Goal: Information Seeking & Learning: Learn about a topic

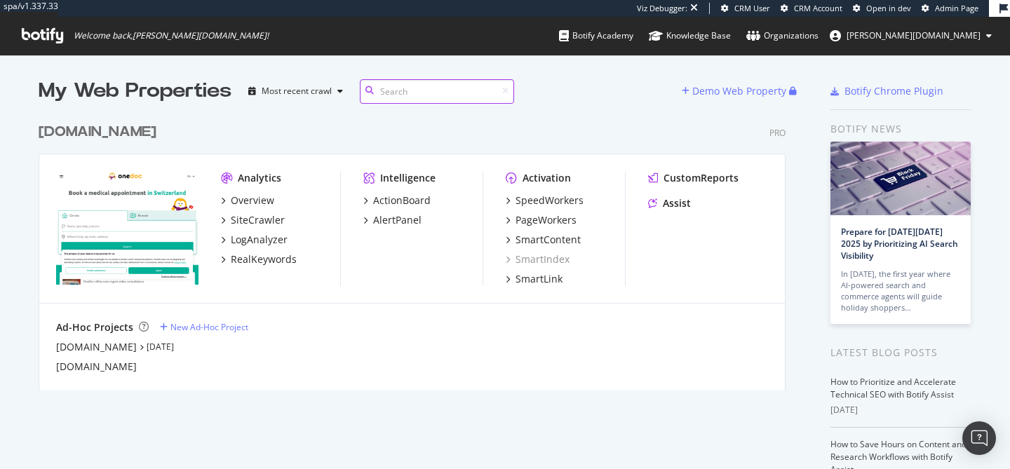
scroll to position [274, 748]
click at [547, 203] on div "SpeedWorkers" at bounding box center [549, 201] width 68 height 14
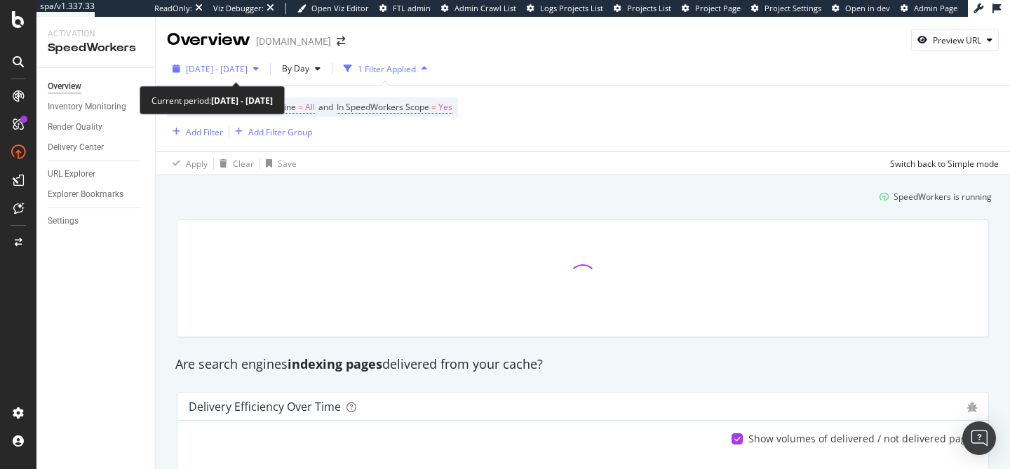
click at [224, 67] on span "[DATE] - [DATE]" at bounding box center [217, 69] width 62 height 12
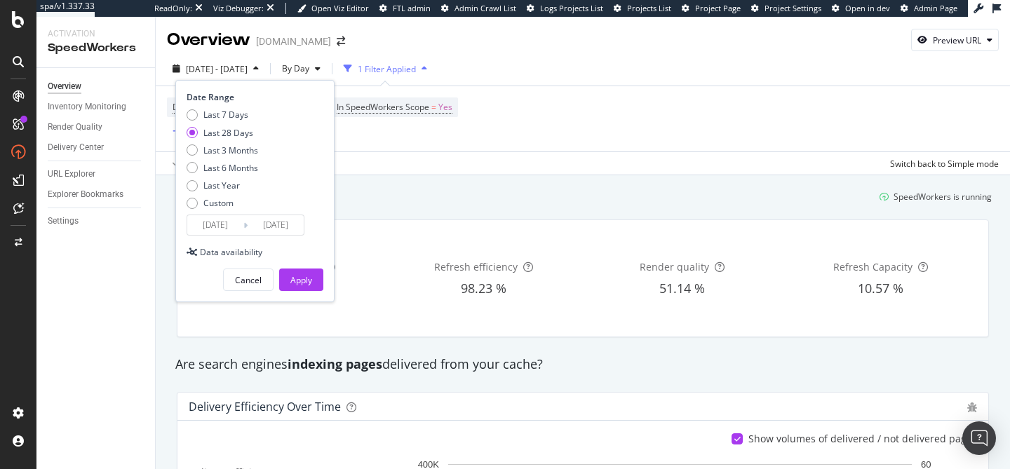
click at [417, 140] on div "Device = All and Search Engine = All and In SpeedWorkers Scope = Yes Add Filter…" at bounding box center [312, 118] width 291 height 43
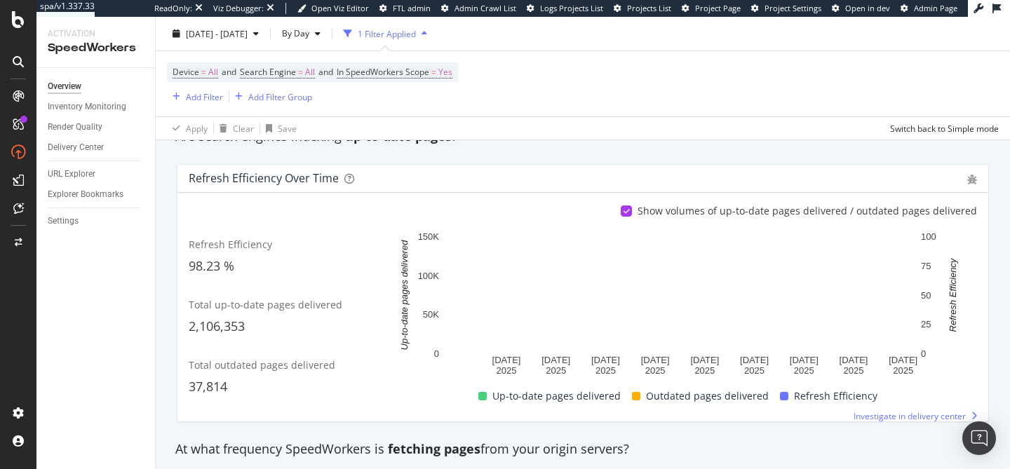
scroll to position [542, 0]
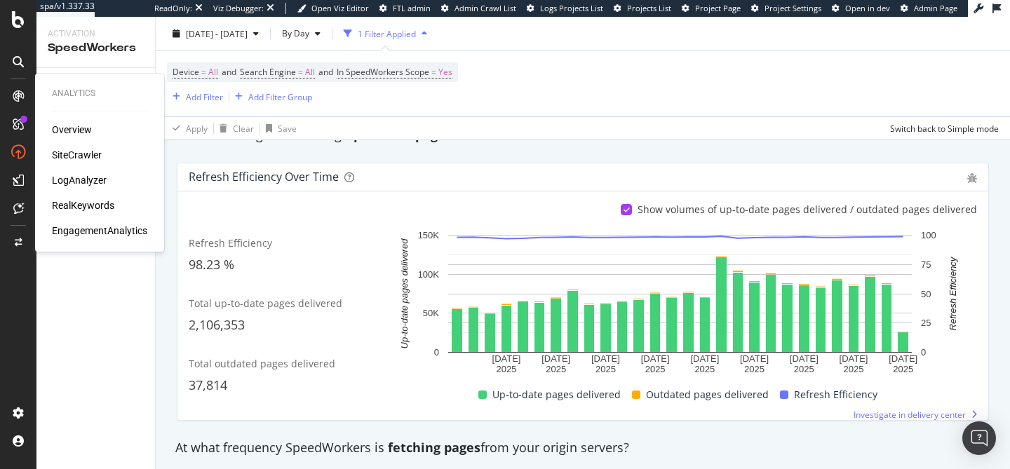
click at [89, 203] on div "RealKeywords" at bounding box center [83, 205] width 62 height 14
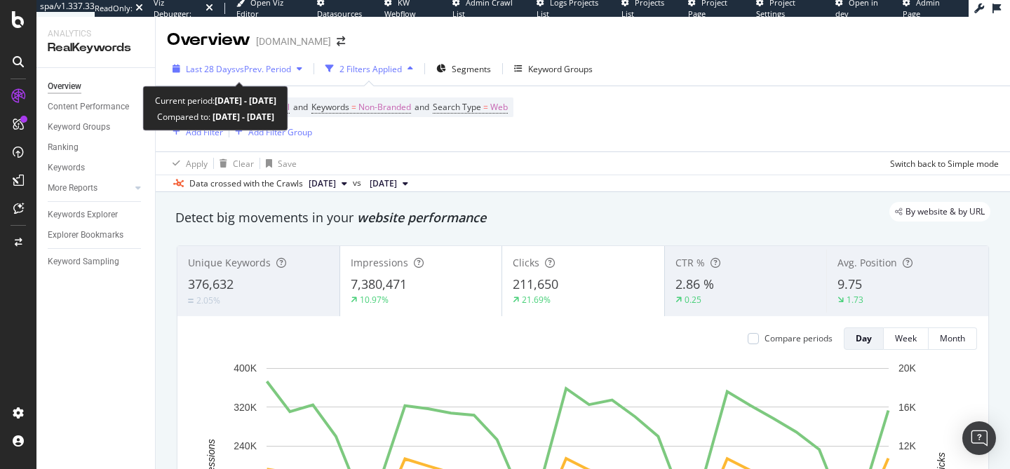
click at [280, 67] on span "vs Prev. Period" at bounding box center [263, 69] width 55 height 12
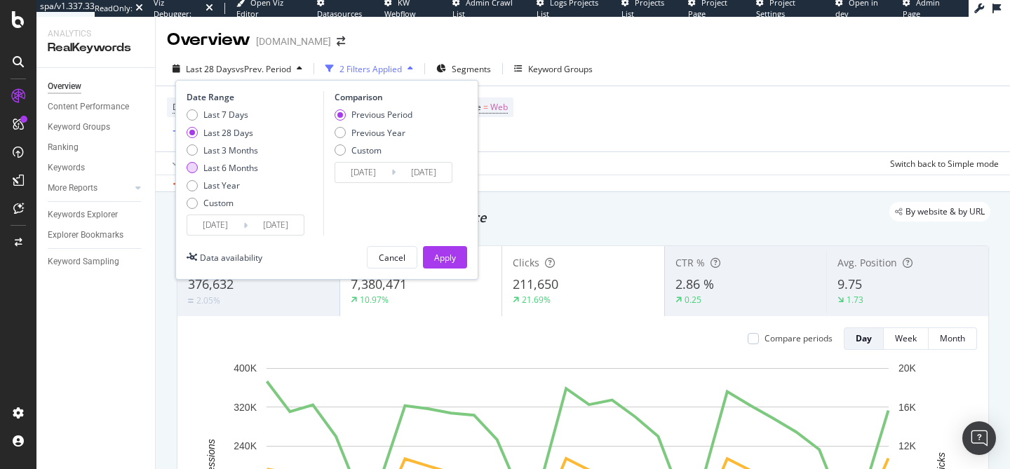
click at [240, 165] on div "Last 6 Months" at bounding box center [230, 168] width 55 height 12
type input "[DATE]"
click at [390, 137] on div "Previous Year" at bounding box center [378, 133] width 54 height 12
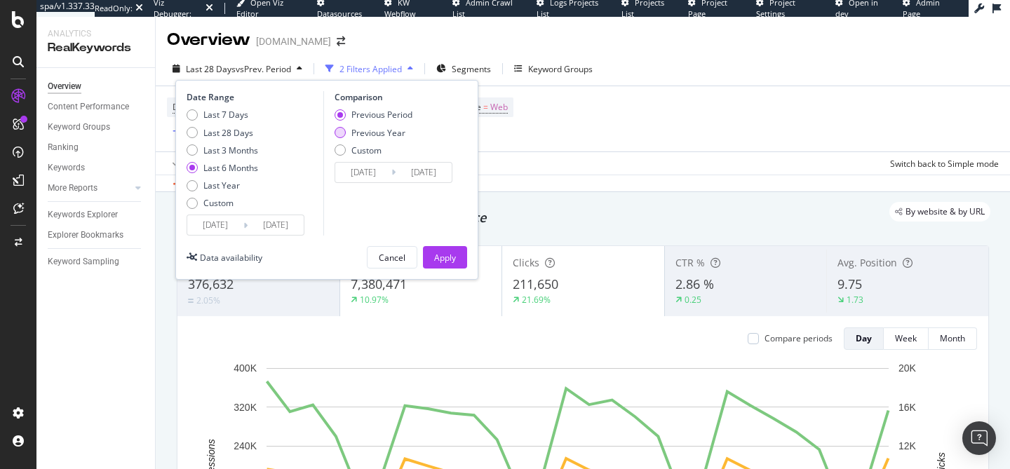
type input "[DATE]"
click at [442, 259] on div "Apply" at bounding box center [445, 258] width 22 height 12
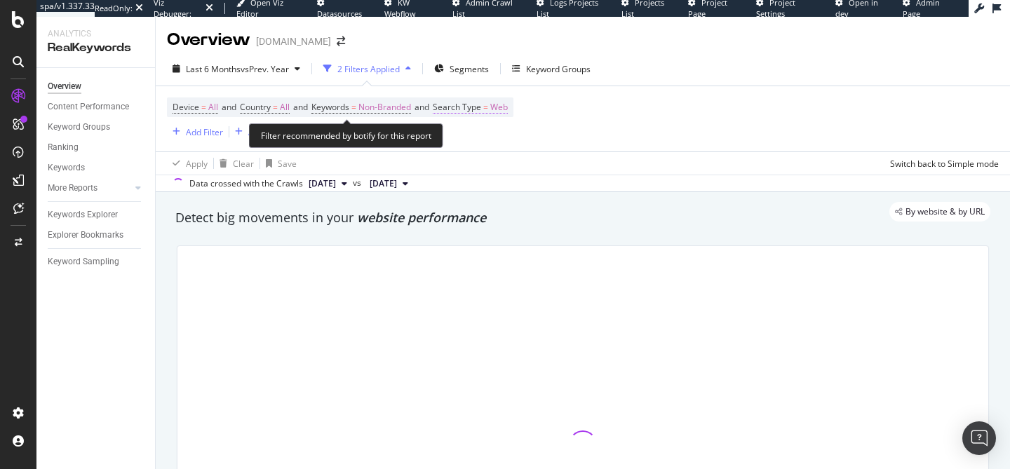
click at [508, 107] on span "Web" at bounding box center [499, 107] width 18 height 20
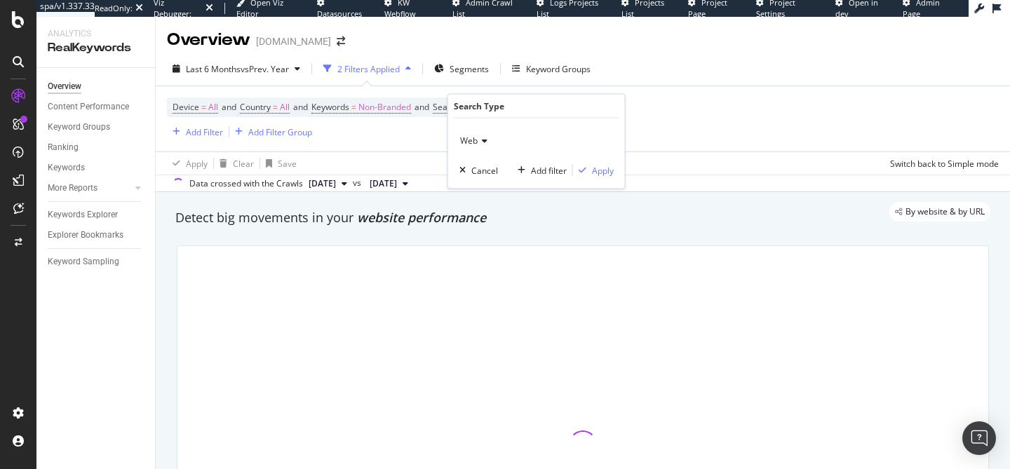
click at [483, 137] on icon at bounding box center [483, 141] width 10 height 8
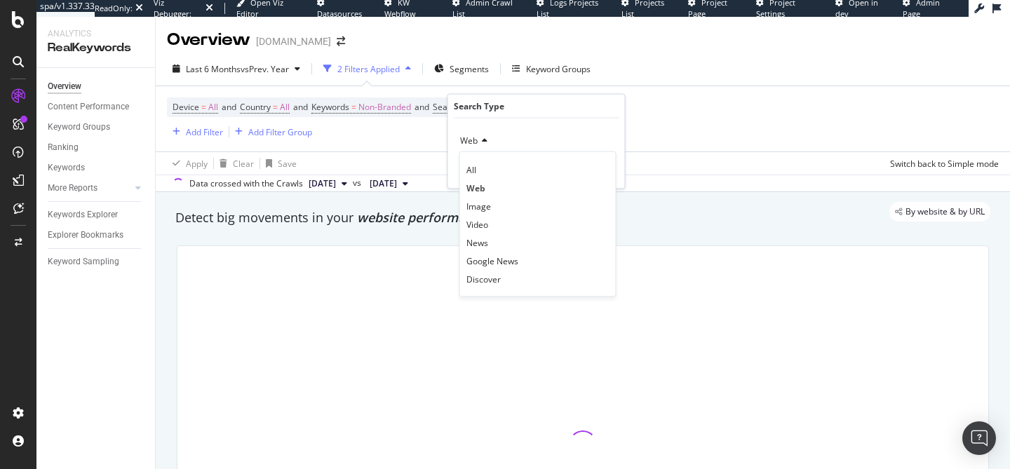
click at [412, 156] on div "Apply Clear Save Switch back to Simple mode" at bounding box center [583, 162] width 854 height 23
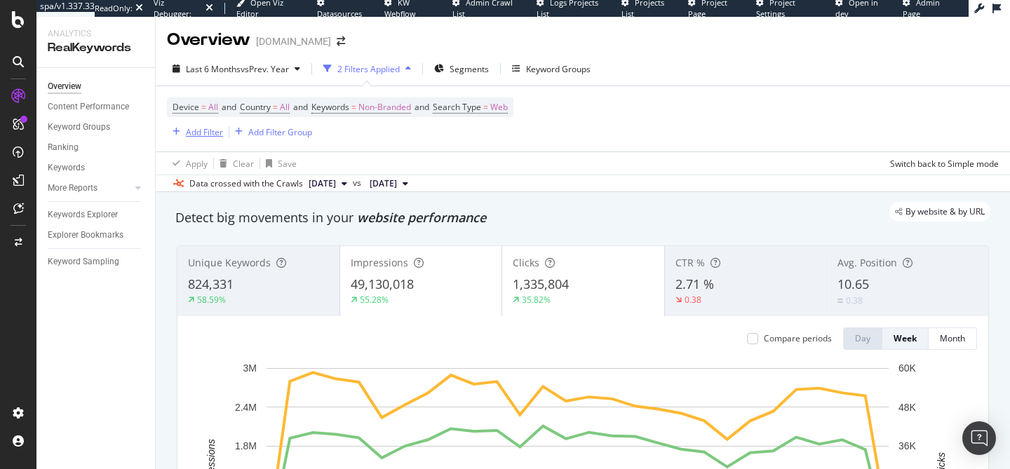
click at [209, 129] on div "Add Filter" at bounding box center [204, 132] width 37 height 12
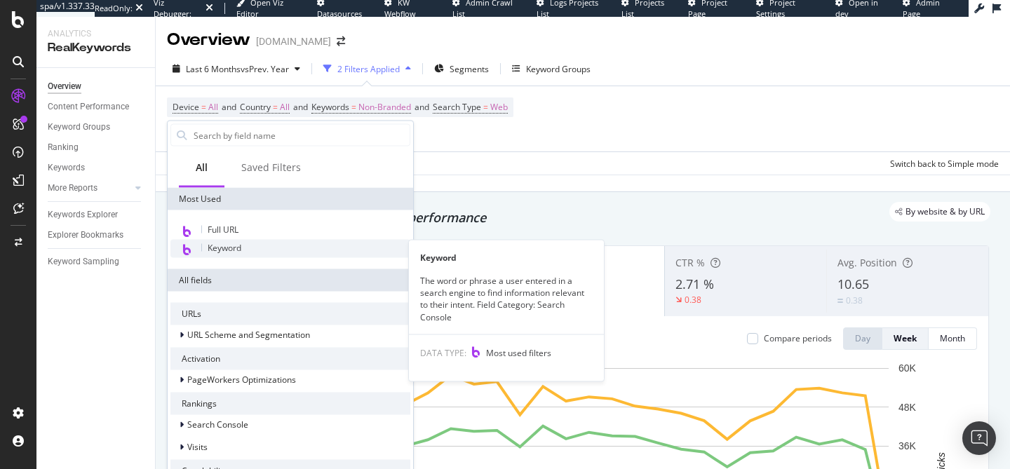
click at [241, 248] on span "Keyword" at bounding box center [225, 248] width 34 height 12
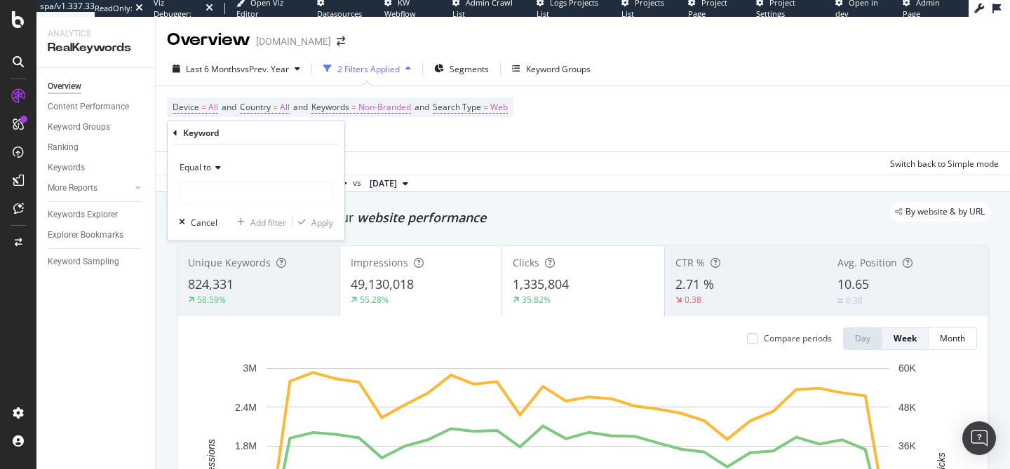
click at [205, 170] on span "Equal to" at bounding box center [196, 167] width 32 height 12
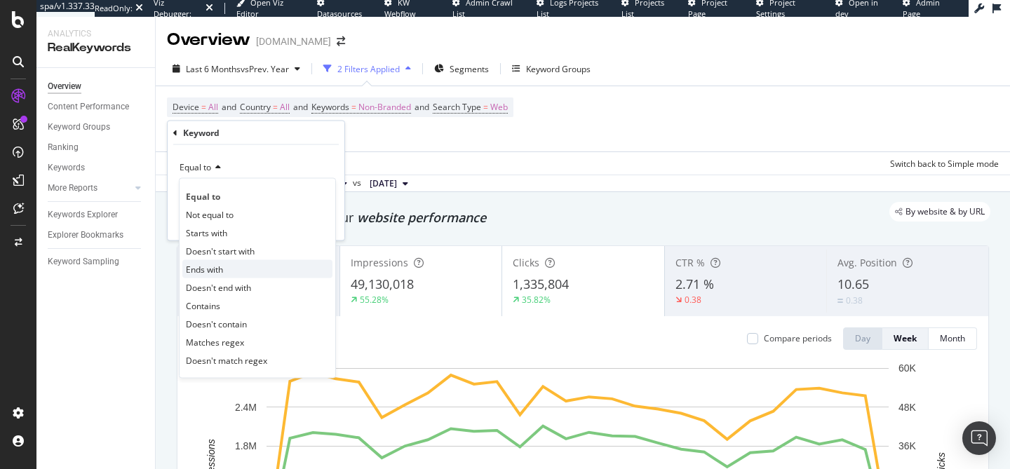
click at [237, 273] on div "Ends with" at bounding box center [257, 269] width 150 height 18
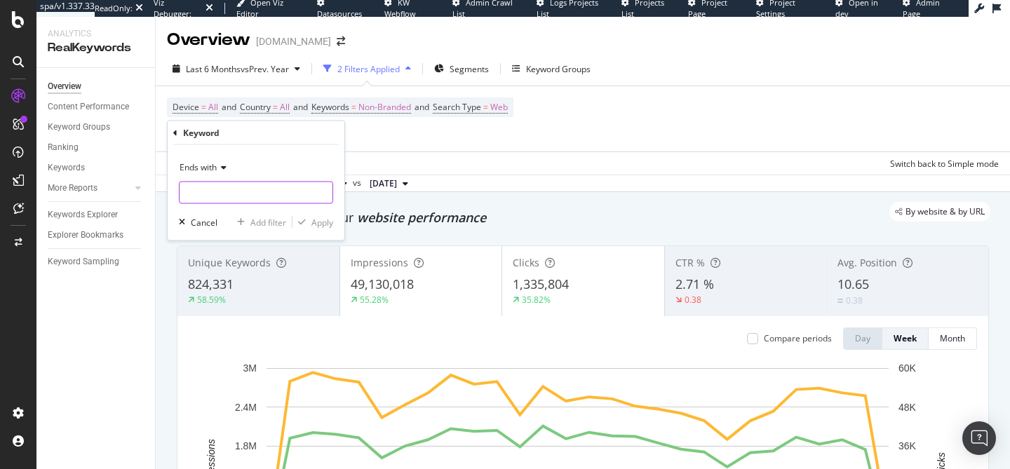
click at [225, 196] on input "text" at bounding box center [256, 193] width 153 height 22
type input "?"
click at [316, 217] on div "Apply" at bounding box center [322, 222] width 22 height 12
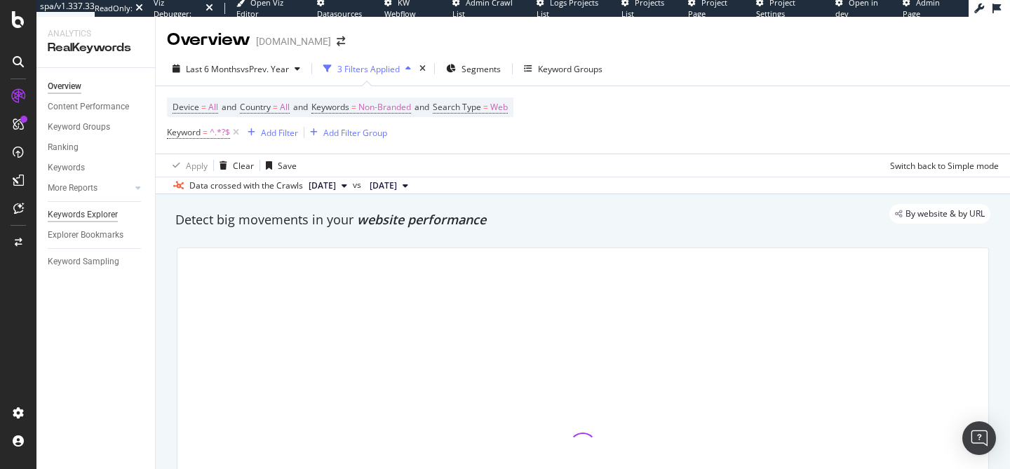
click at [88, 215] on div "Keywords Explorer" at bounding box center [83, 215] width 70 height 15
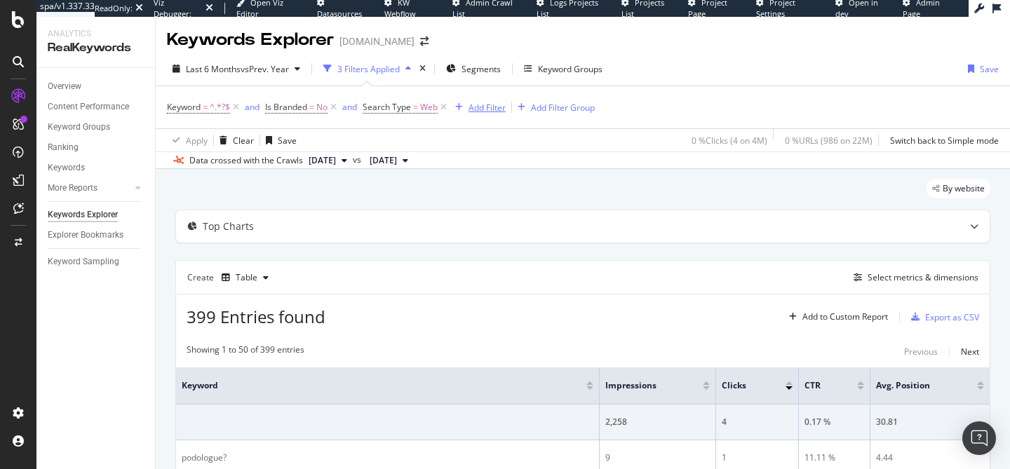
click at [480, 108] on div "Add Filter" at bounding box center [486, 108] width 37 height 12
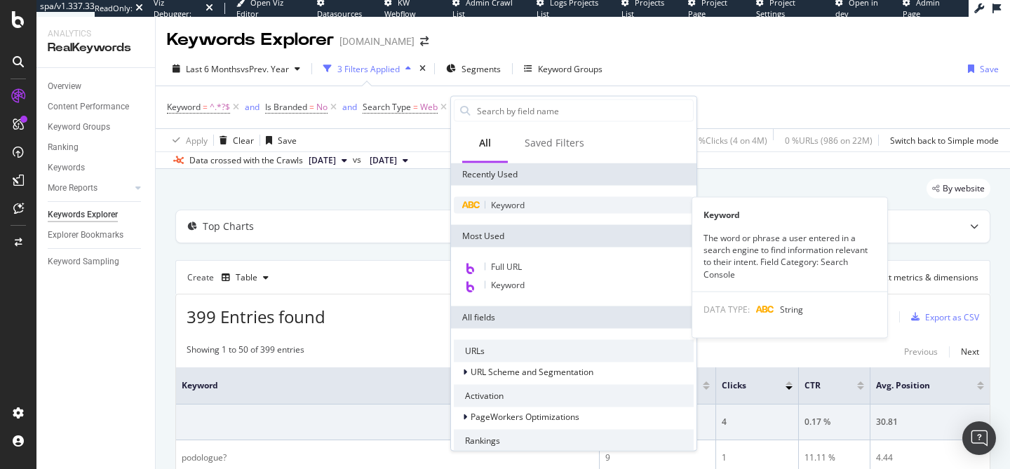
click at [507, 208] on span "Keyword" at bounding box center [508, 205] width 34 height 12
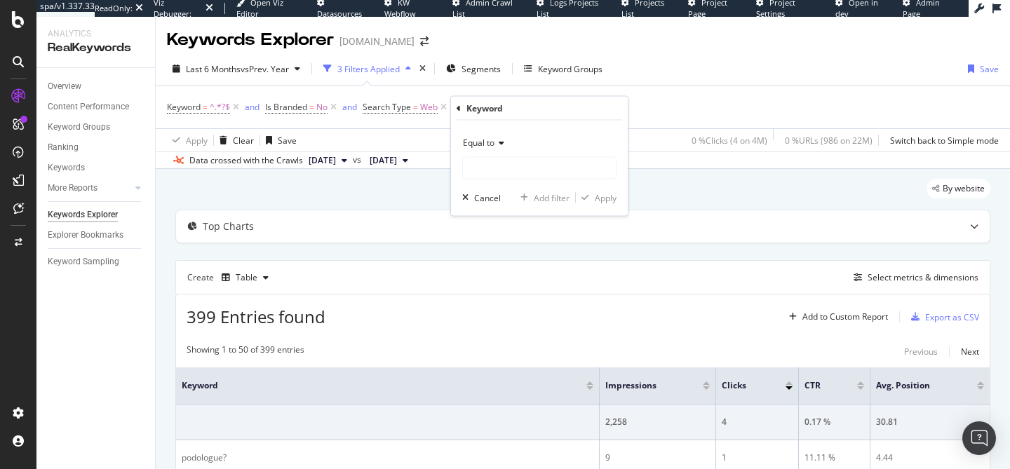
click at [494, 140] on span "Equal to" at bounding box center [479, 143] width 32 height 12
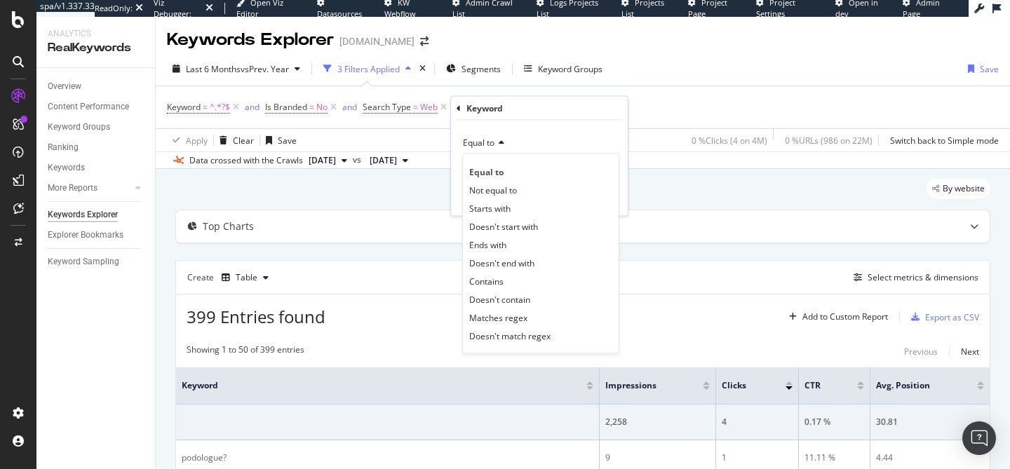
click at [459, 109] on icon at bounding box center [459, 108] width 4 height 8
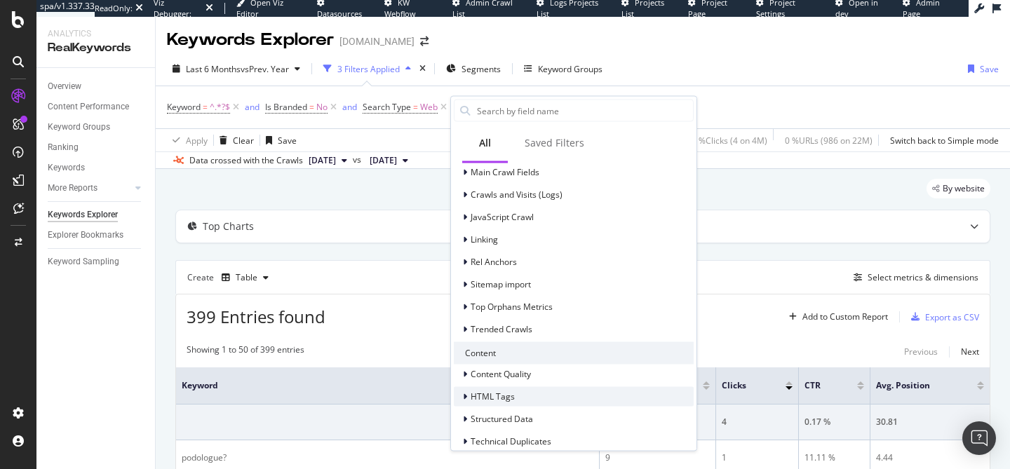
scroll to position [436, 0]
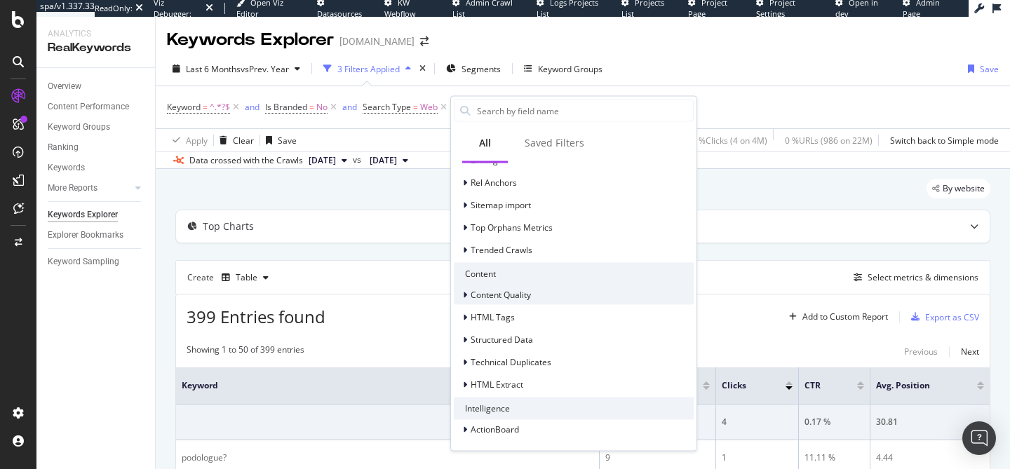
click at [532, 301] on div "Content Quality" at bounding box center [574, 295] width 240 height 20
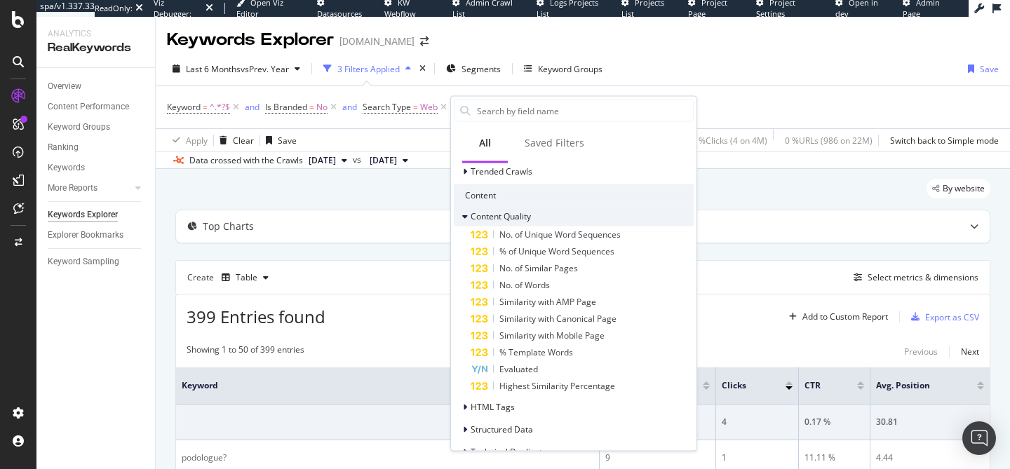
scroll to position [545, 0]
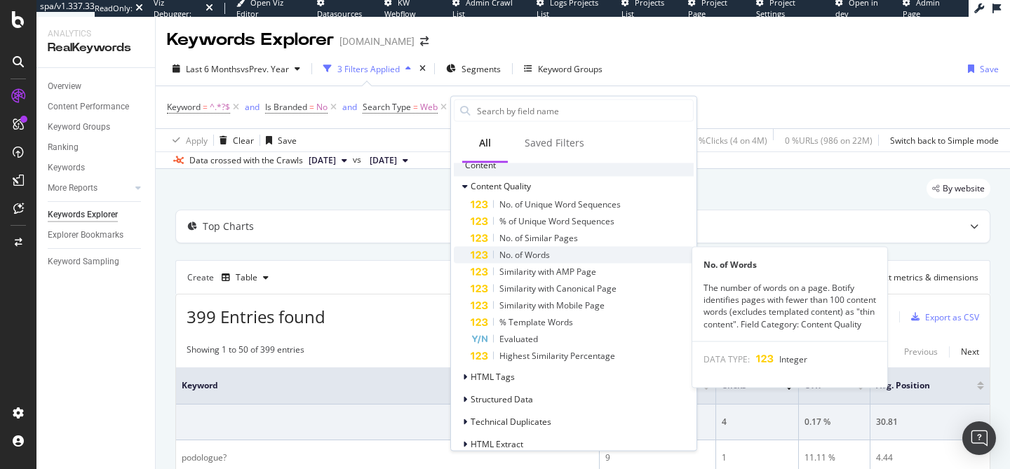
click at [615, 250] on div "No. of Words" at bounding box center [582, 255] width 223 height 17
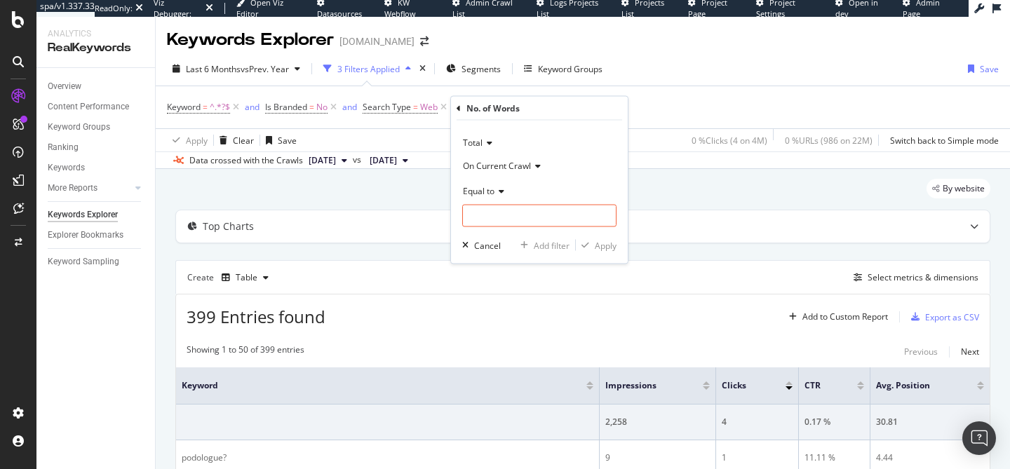
click at [508, 191] on div "Equal to" at bounding box center [539, 191] width 154 height 22
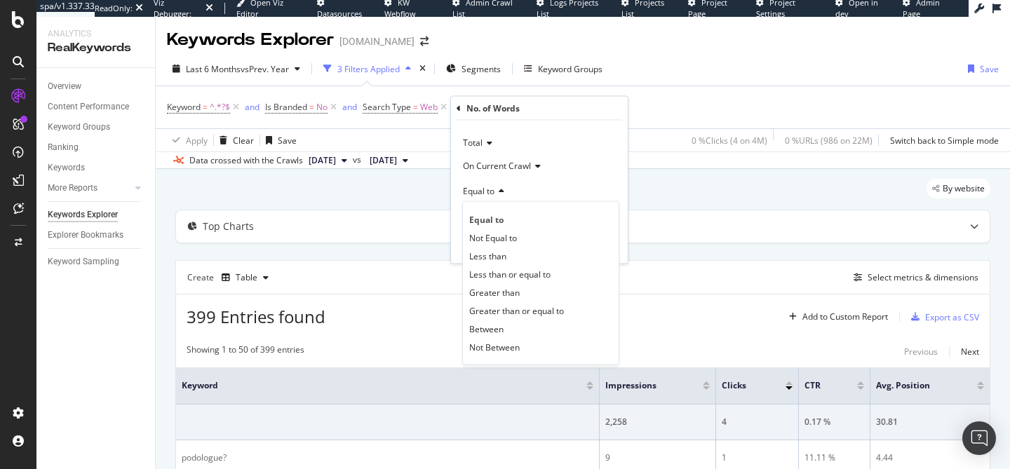
click at [461, 110] on div "No. of Words" at bounding box center [539, 109] width 165 height 24
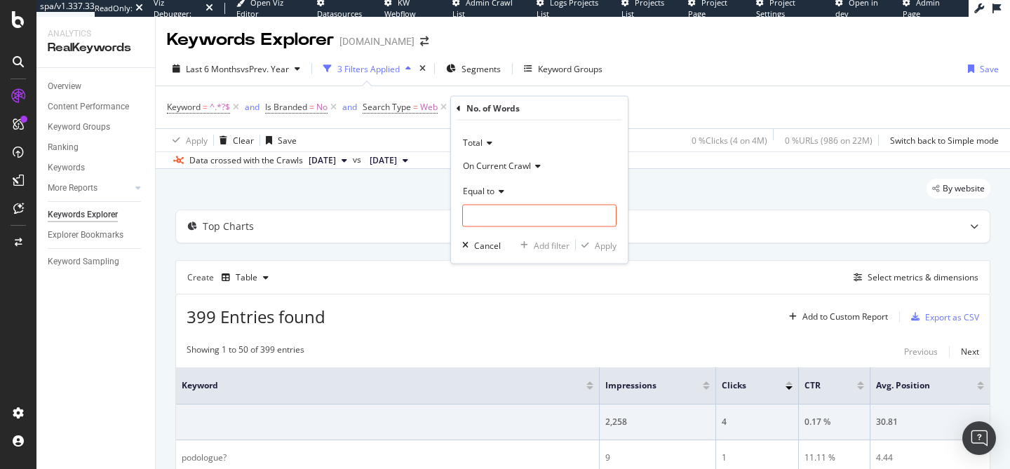
click at [457, 109] on icon at bounding box center [459, 108] width 4 height 8
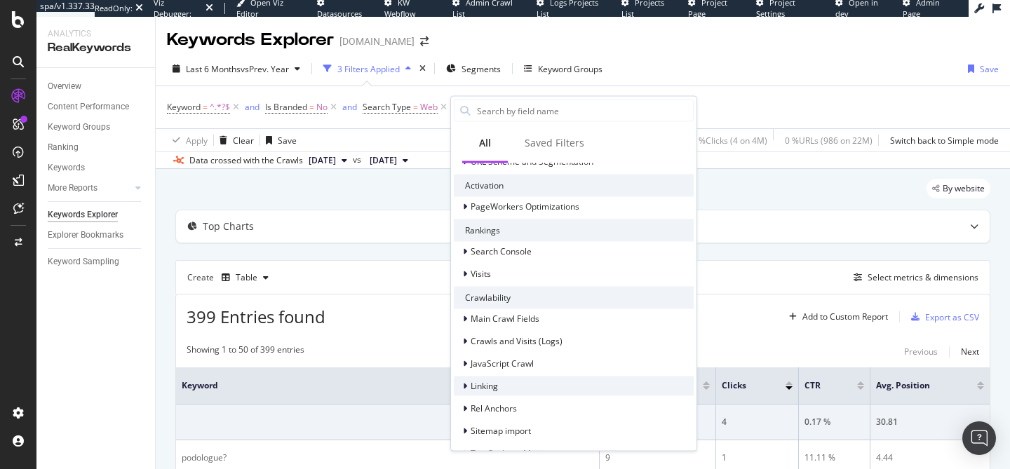
scroll to position [209, 0]
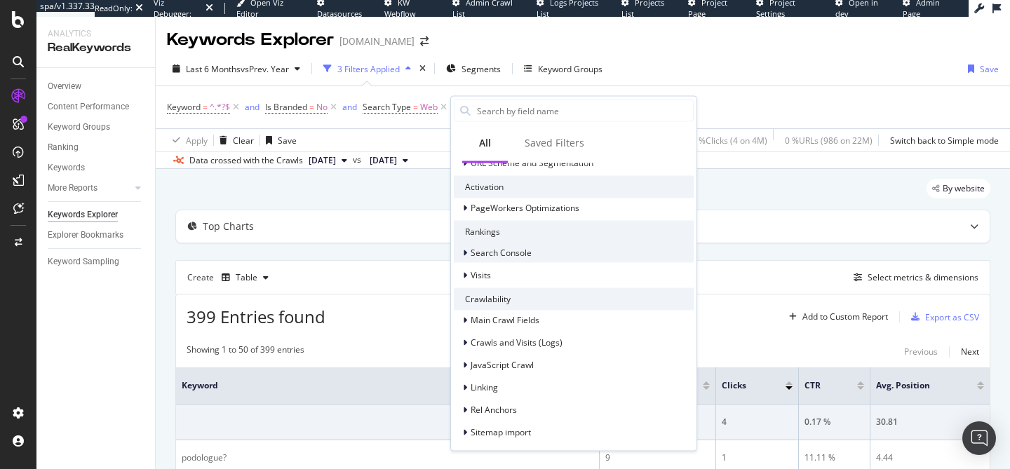
click at [589, 250] on div "Search Console" at bounding box center [574, 253] width 240 height 20
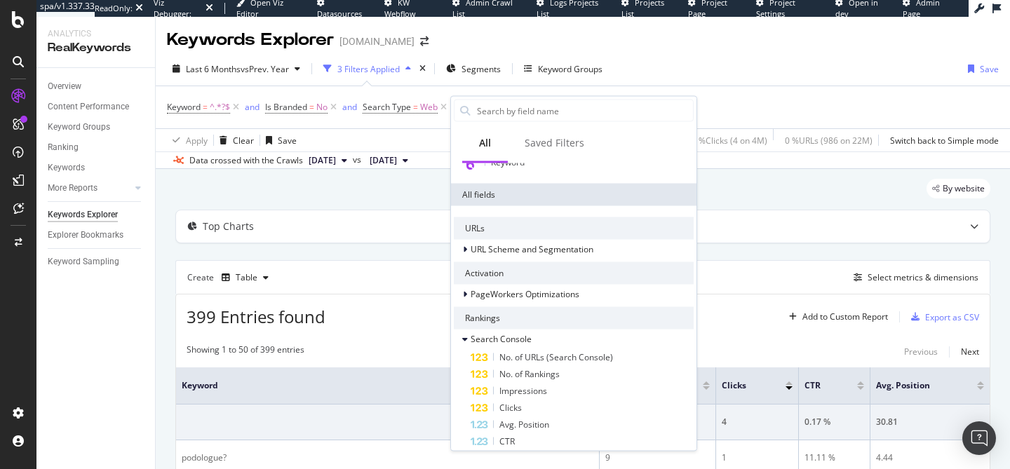
scroll to position [112, 0]
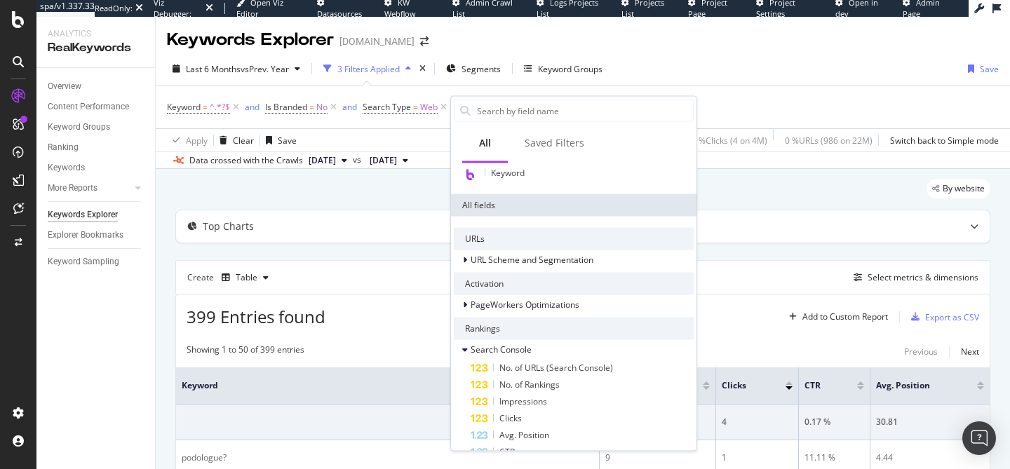
click at [675, 65] on div "Last 6 Months vs Prev. Year 3 Filters Applied Segments Keyword Groups Save" at bounding box center [583, 72] width 854 height 28
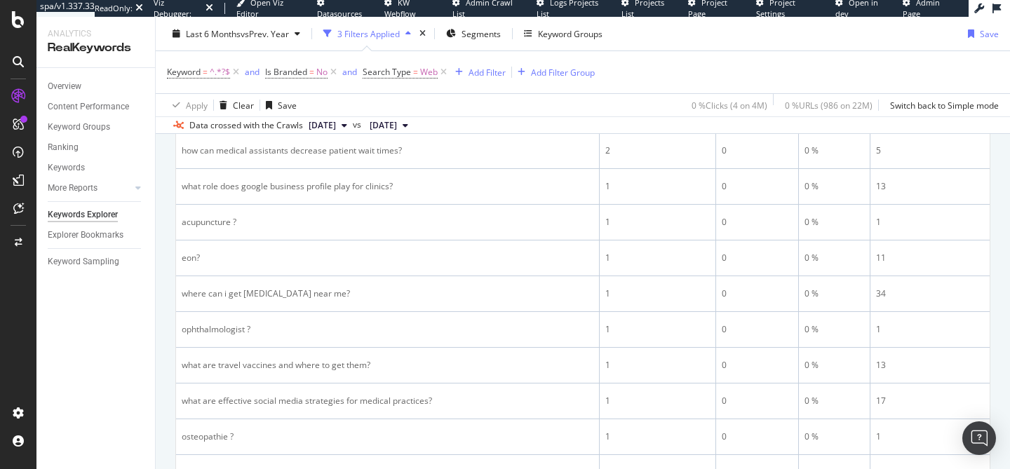
scroll to position [1840, 0]
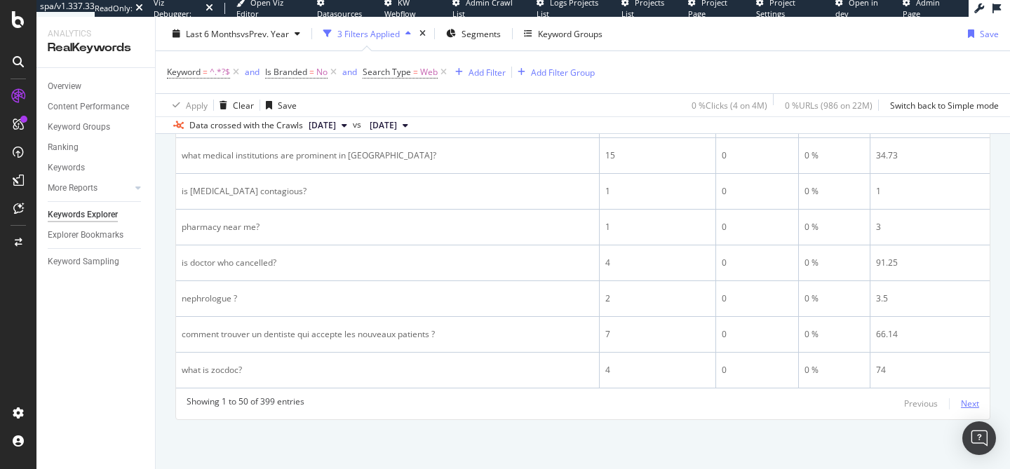
click at [961, 403] on div "Next" at bounding box center [970, 404] width 18 height 12
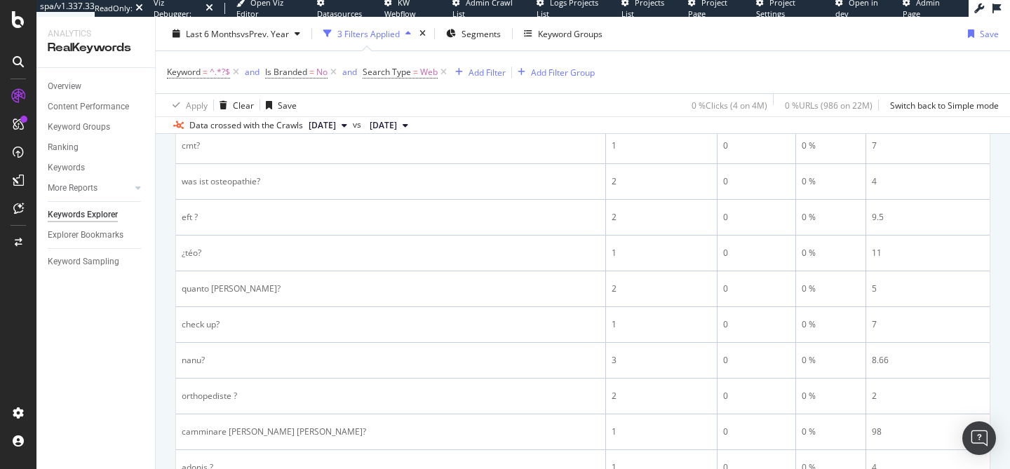
scroll to position [1853, 0]
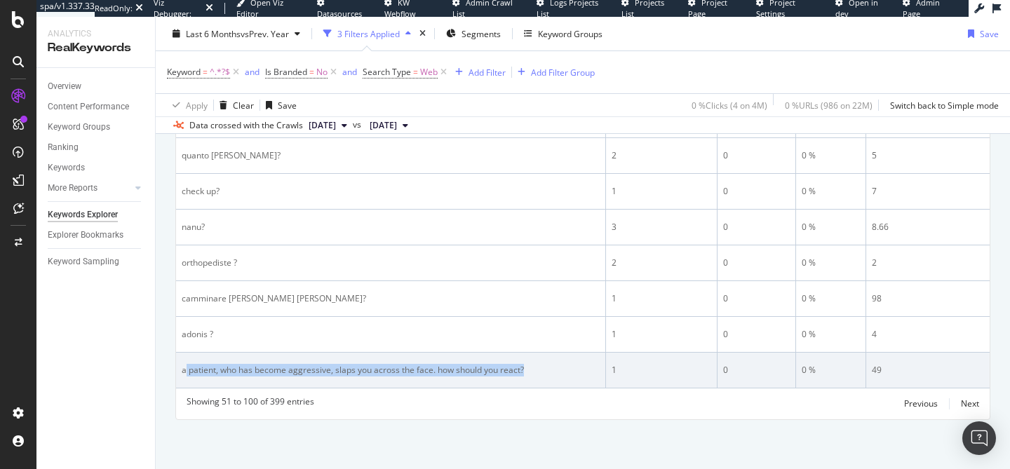
drag, startPoint x: 184, startPoint y: 364, endPoint x: 530, endPoint y: 372, distance: 345.8
click at [530, 372] on div "a patient, who has become aggressive, slaps you across the face. how should you…" at bounding box center [391, 370] width 418 height 13
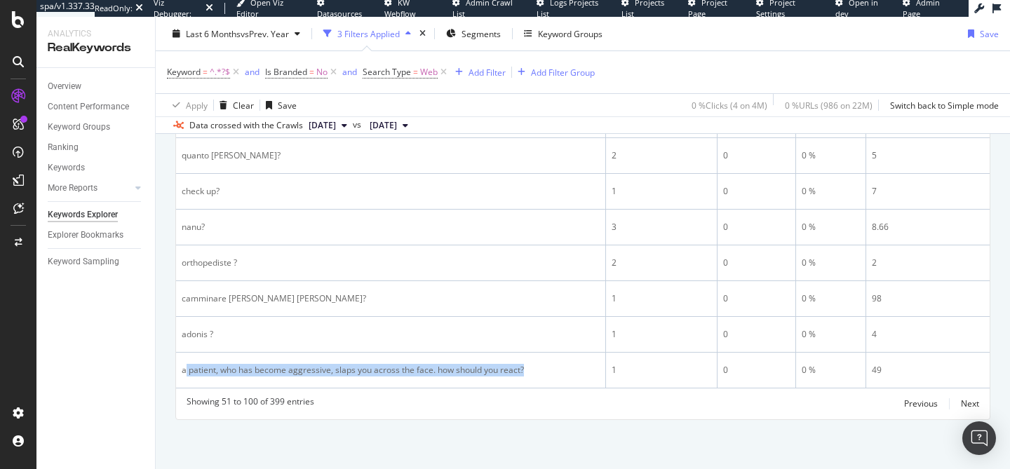
click at [459, 398] on div "Showing 51 to 100 of 399 entries Previous Next" at bounding box center [582, 404] width 813 height 17
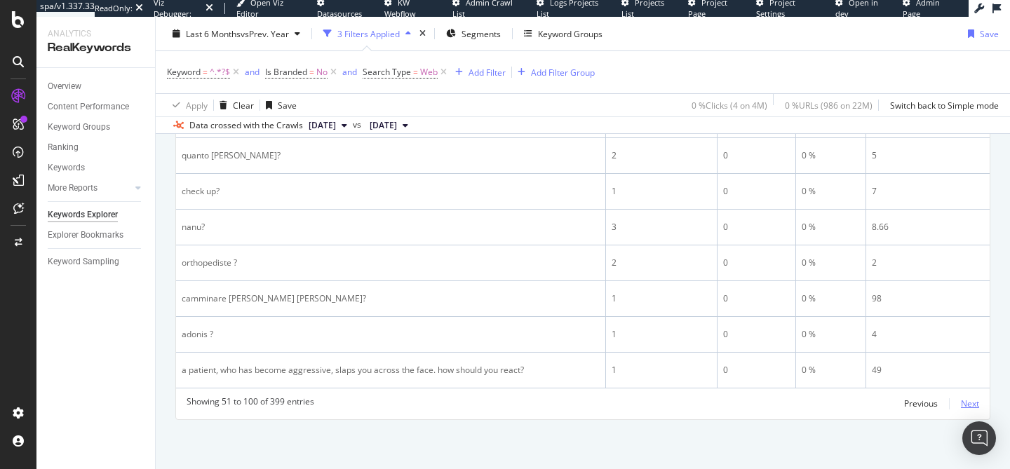
click at [961, 407] on div "Next" at bounding box center [970, 404] width 18 height 12
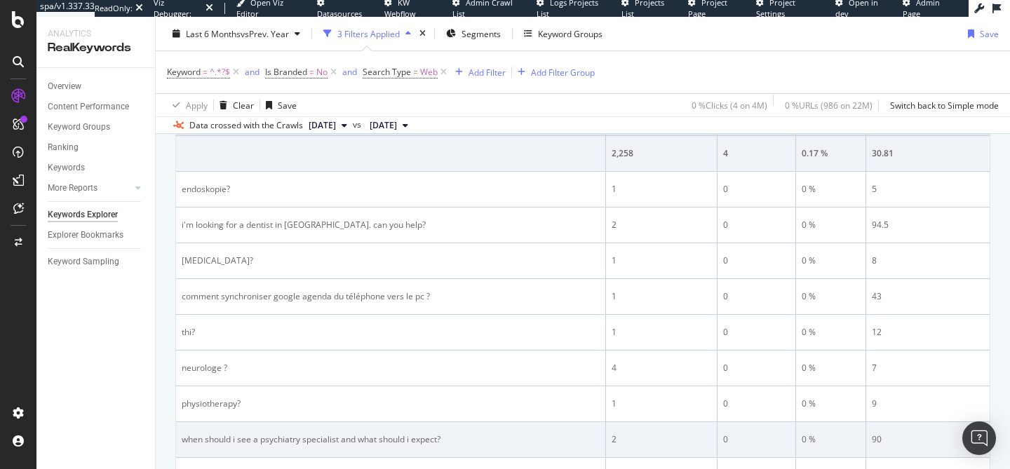
scroll to position [267, 0]
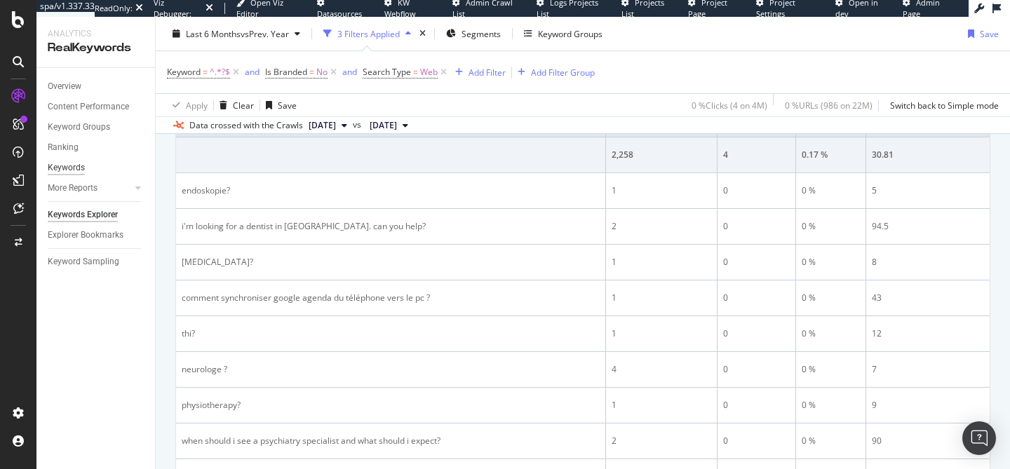
click at [75, 166] on div "Keywords" at bounding box center [66, 168] width 37 height 15
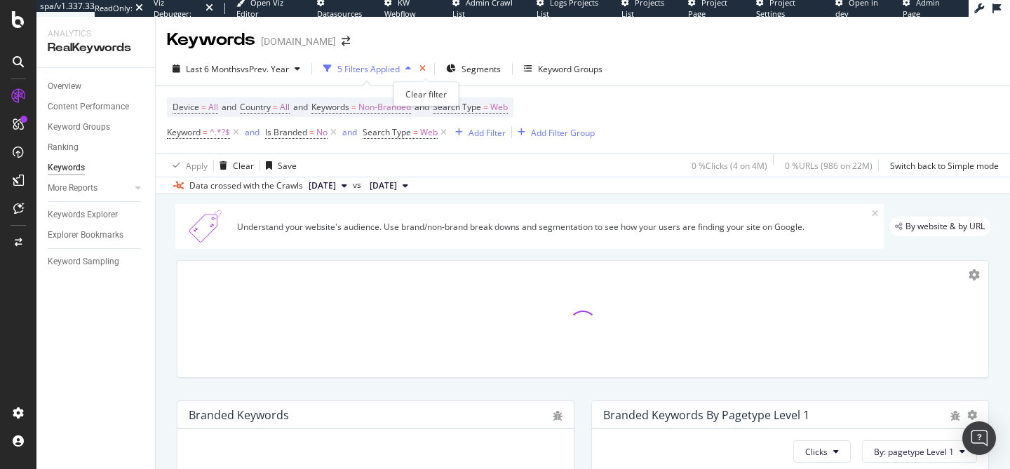
click at [425, 71] on icon "times" at bounding box center [422, 69] width 6 height 8
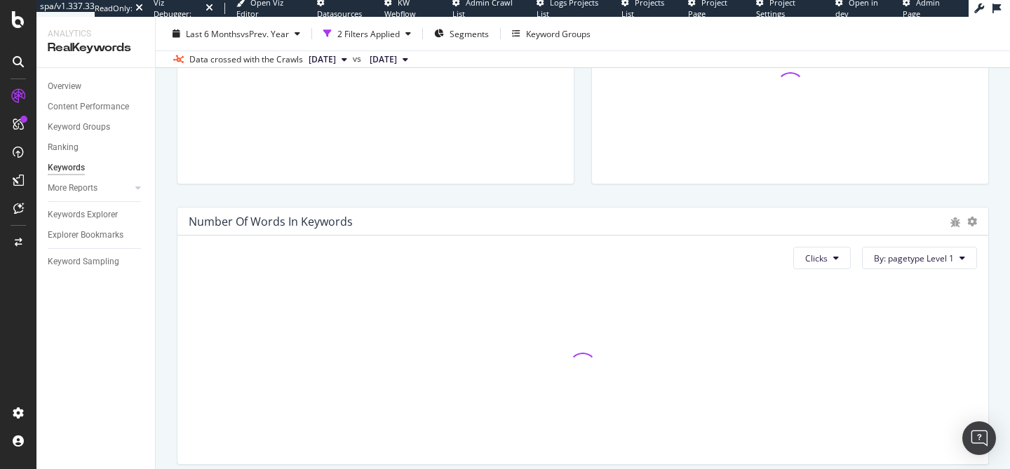
scroll to position [439, 0]
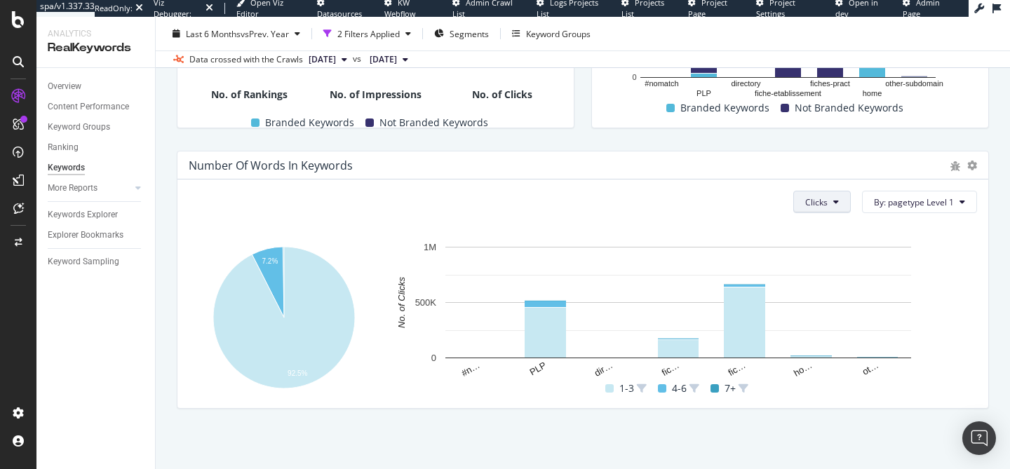
click at [822, 200] on button "Clicks" at bounding box center [822, 202] width 58 height 22
click at [829, 226] on span "Rankings" at bounding box center [822, 230] width 53 height 13
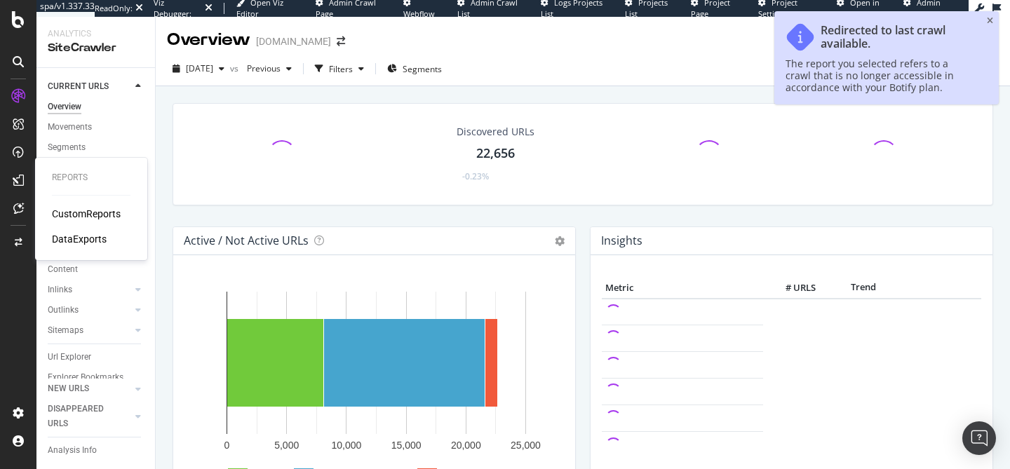
click at [79, 214] on div "CustomReports" at bounding box center [86, 214] width 69 height 14
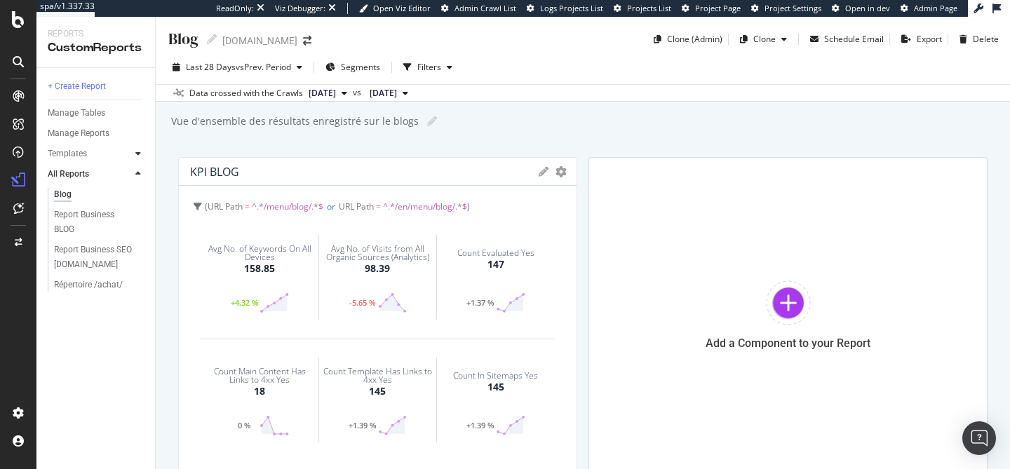
click at [142, 153] on div at bounding box center [138, 154] width 14 height 14
click at [112, 181] on div "AI Bots in Search" at bounding box center [86, 174] width 64 height 15
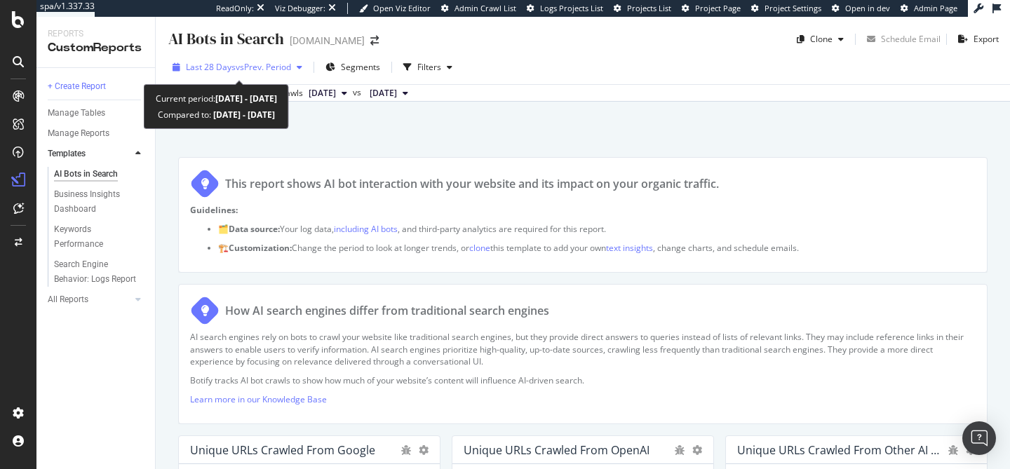
click at [243, 77] on div "Last 28 Days vs Prev. Period" at bounding box center [237, 67] width 141 height 21
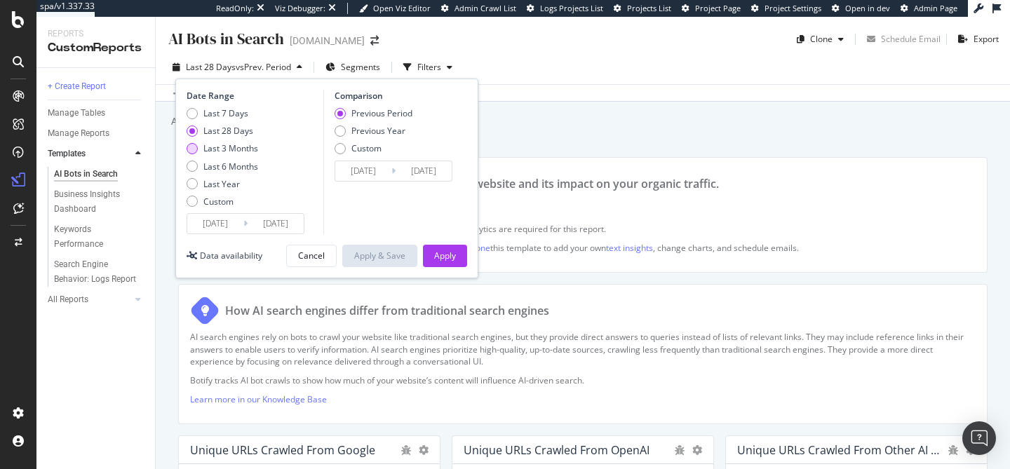
click at [241, 148] on div "Last 3 Months" at bounding box center [230, 148] width 55 height 12
type input "2025/06/18"
type input "2025/03/18"
type input "2025/06/17"
click at [431, 245] on button "Apply" at bounding box center [445, 256] width 44 height 22
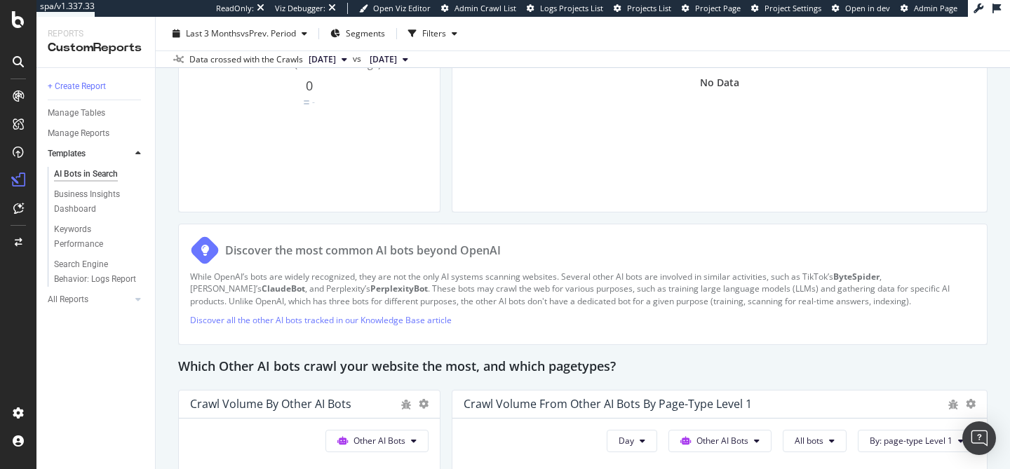
scroll to position [1589, 0]
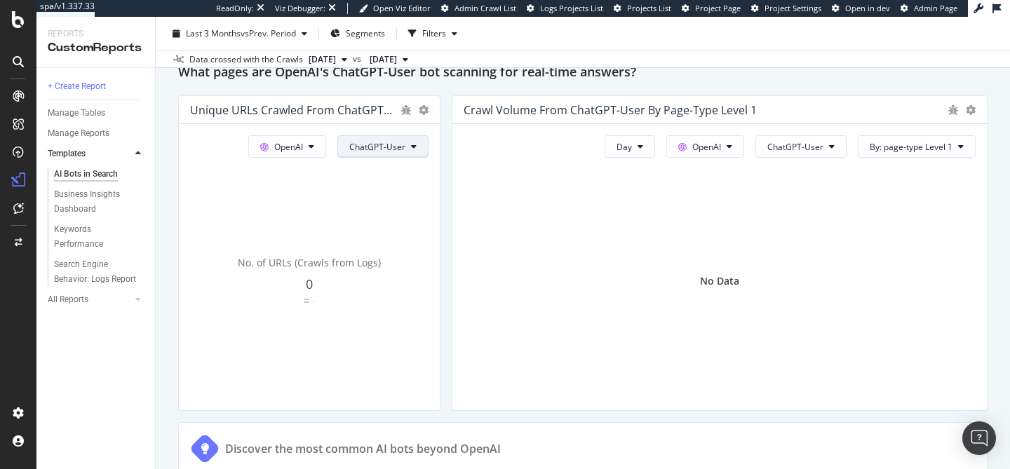
click at [363, 142] on span "ChatGPT-User" at bounding box center [377, 147] width 56 height 12
click at [383, 278] on span "GPTBot" at bounding box center [382, 278] width 71 height 13
click at [401, 146] on span "GPTBot" at bounding box center [390, 147] width 29 height 12
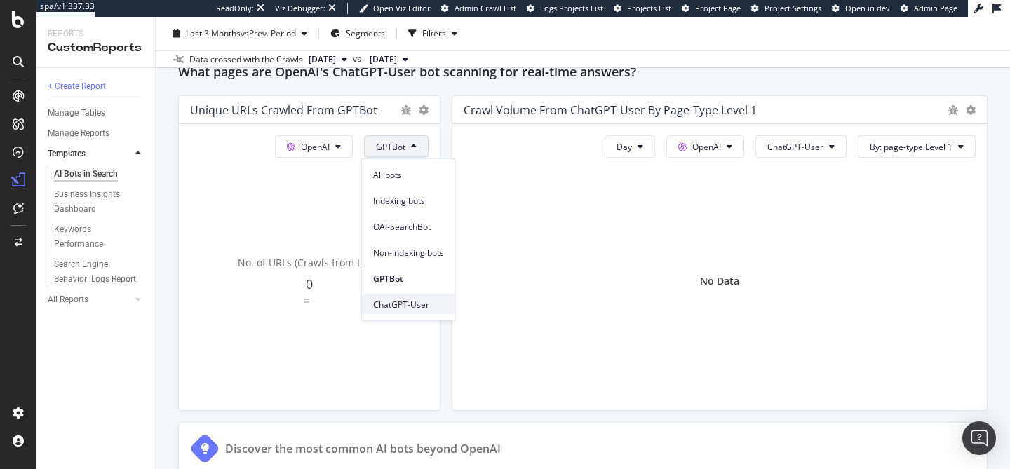
click at [414, 300] on span "ChatGPT-User" at bounding box center [408, 304] width 71 height 13
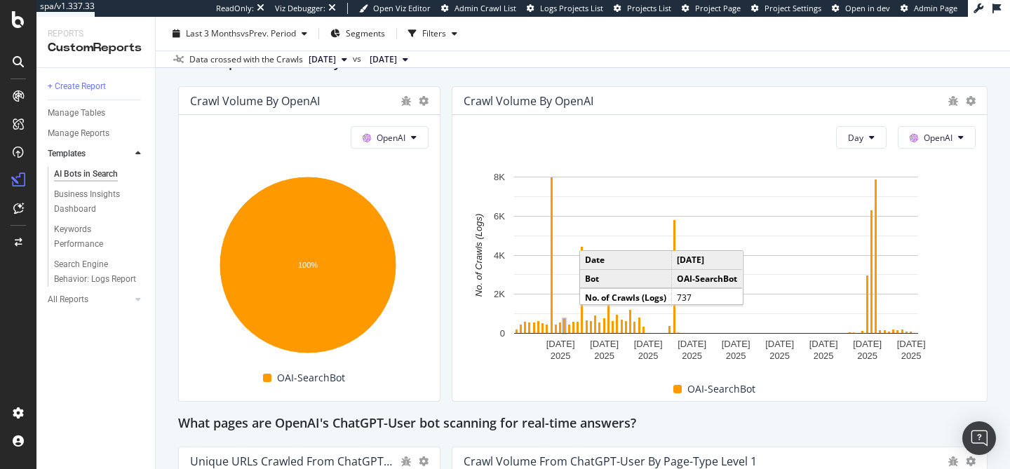
scroll to position [1241, 0]
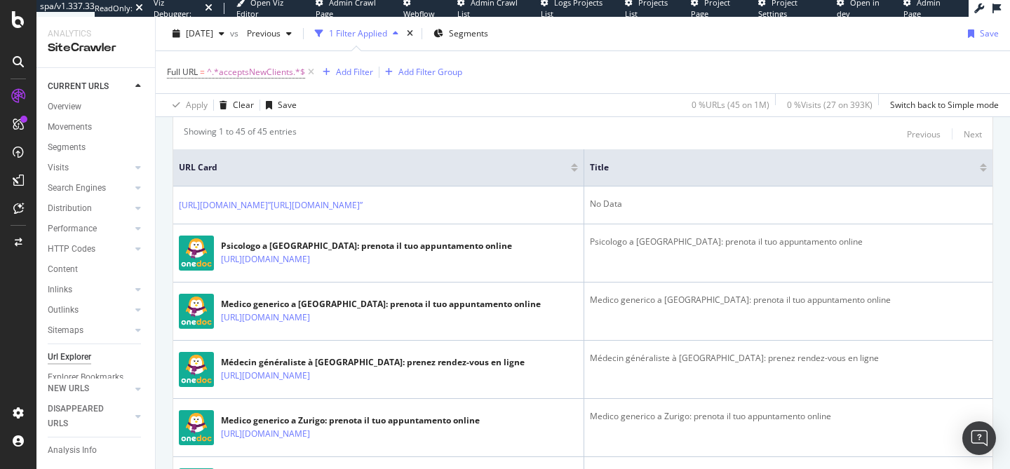
scroll to position [382, 0]
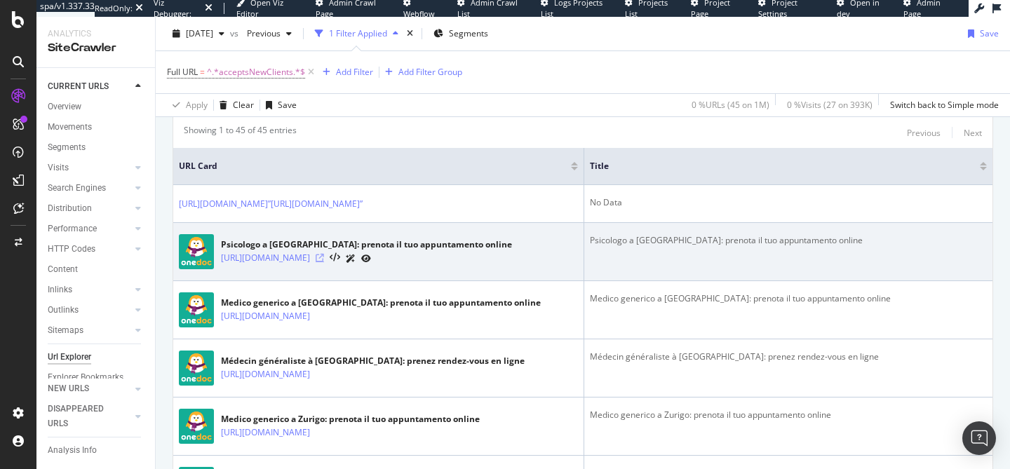
click at [324, 262] on icon at bounding box center [320, 258] width 8 height 8
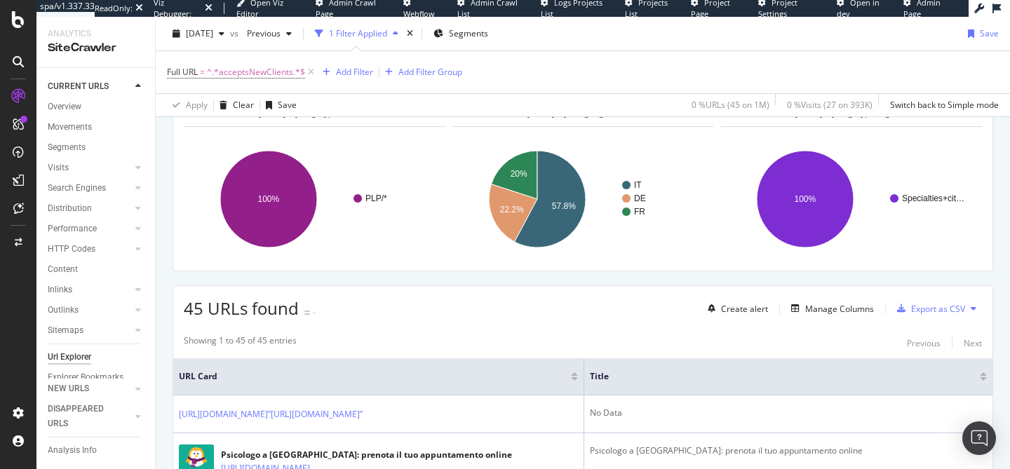
scroll to position [0, 0]
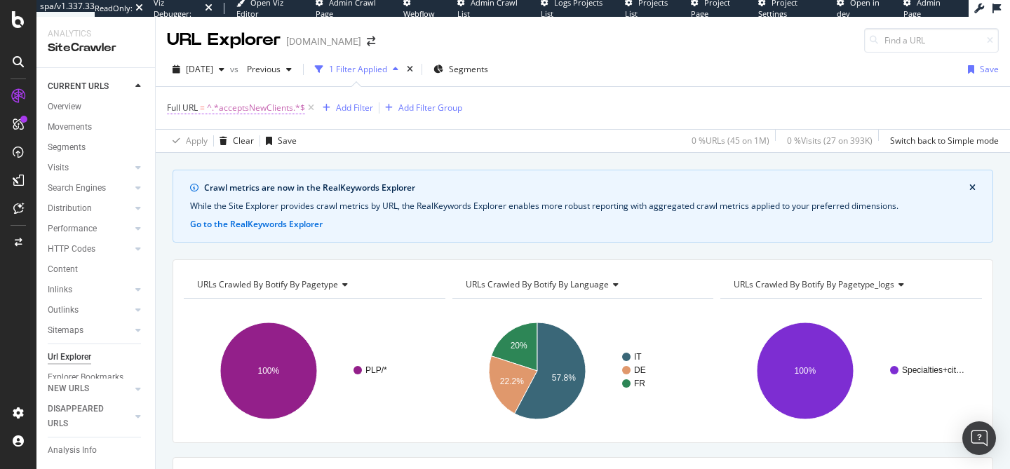
click at [259, 104] on span "^.*acceptsNewClients.*$" at bounding box center [256, 108] width 98 height 20
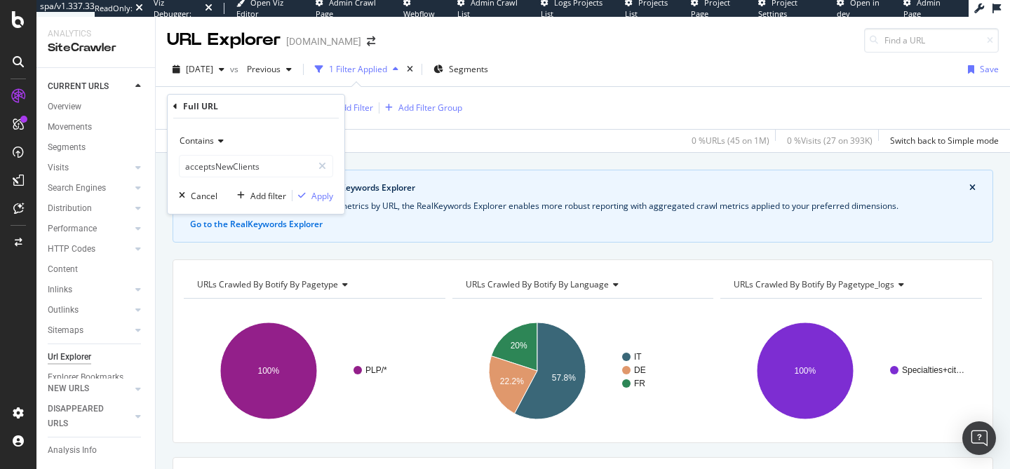
click at [225, 135] on div "Contains" at bounding box center [256, 141] width 154 height 22
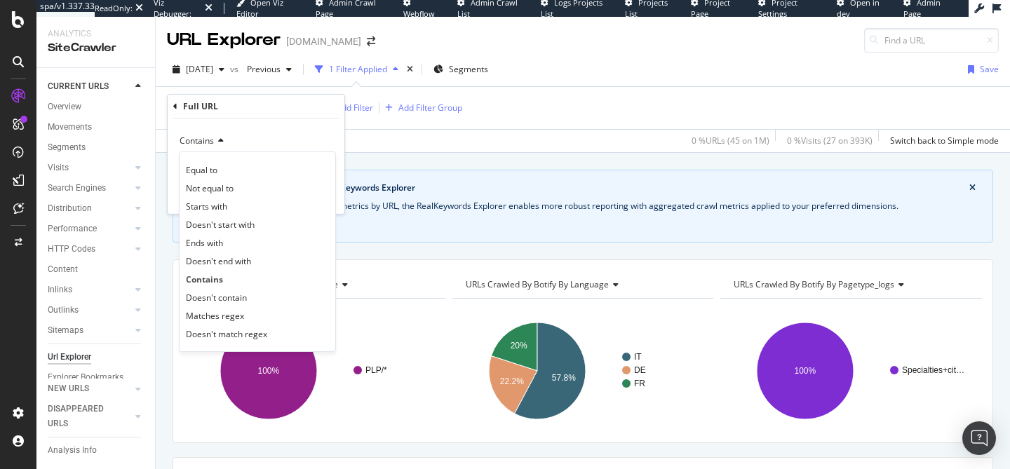
click at [433, 180] on div "Crawl metrics are now in the RealKeywords Explorer While the Site Explorer prov…" at bounding box center [583, 206] width 820 height 73
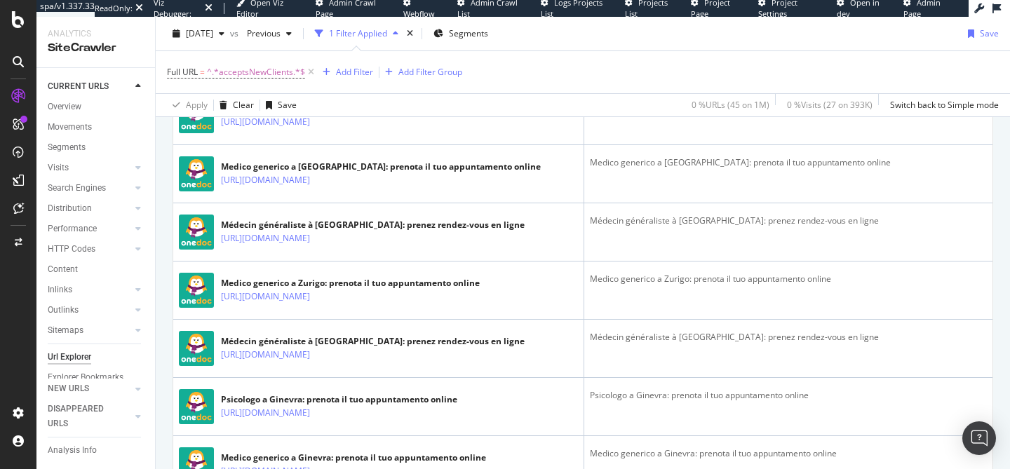
scroll to position [520, 0]
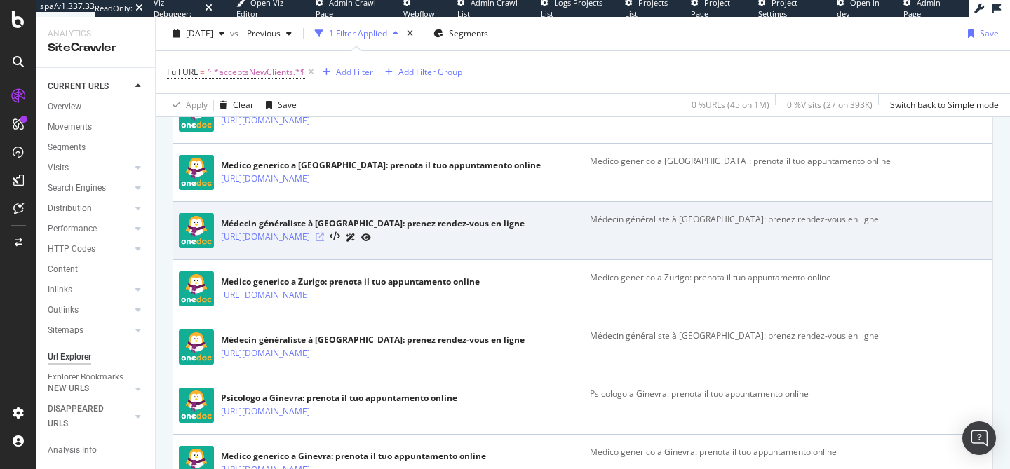
click at [324, 241] on icon at bounding box center [320, 237] width 8 height 8
